Goal: Find specific page/section: Find specific page/section

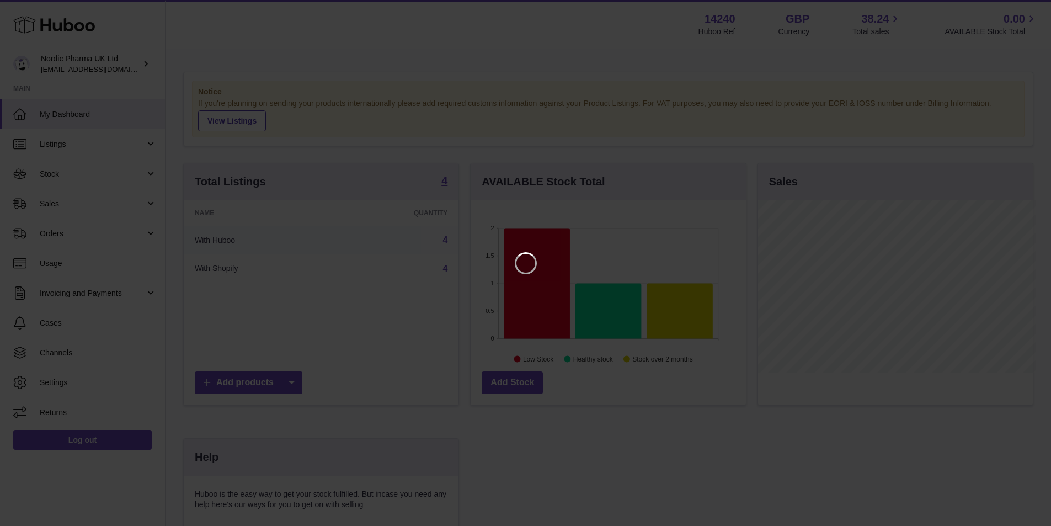
scroll to position [172, 278]
click at [1024, 14] on icon "Close" at bounding box center [1030, 9] width 13 height 13
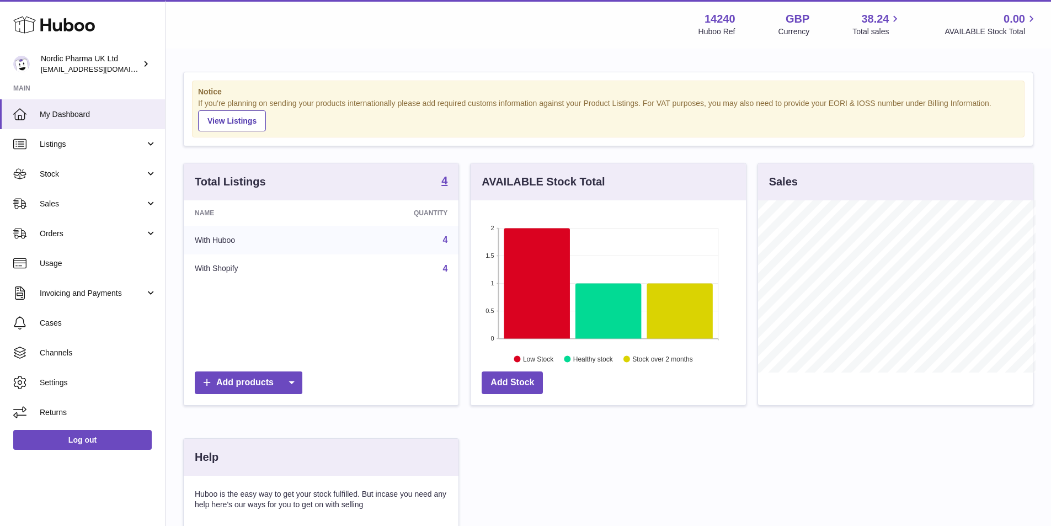
scroll to position [551654, 551552]
click at [58, 205] on span "Sales" at bounding box center [92, 204] width 105 height 10
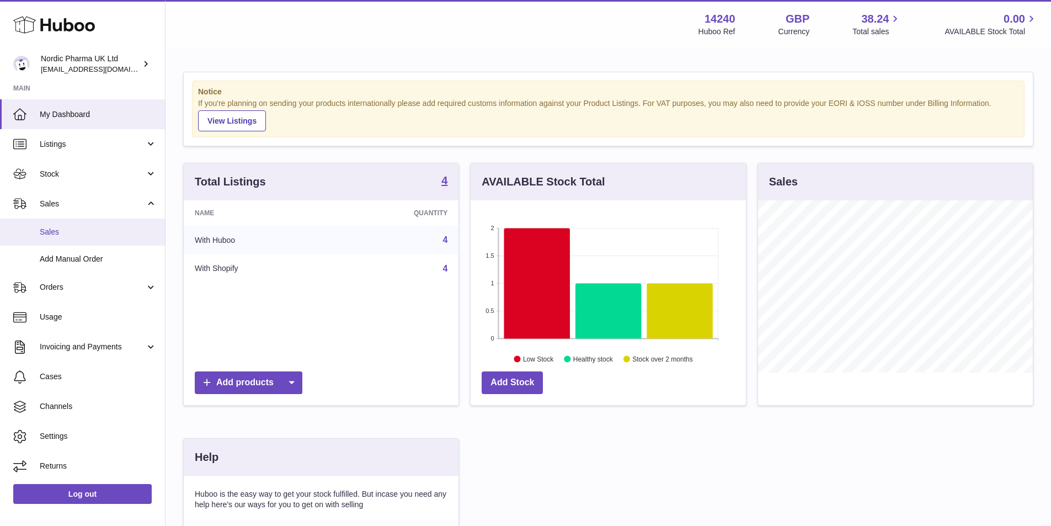
click at [64, 233] on span "Sales" at bounding box center [98, 232] width 117 height 10
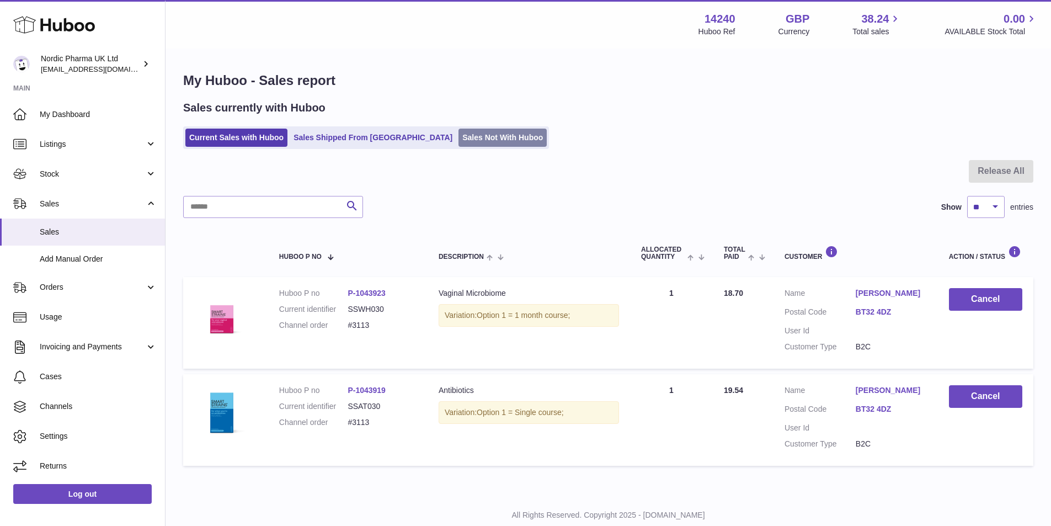
click at [459, 134] on link "Sales Not With Huboo" at bounding box center [503, 138] width 88 height 18
